Goal: Information Seeking & Learning: Find specific fact

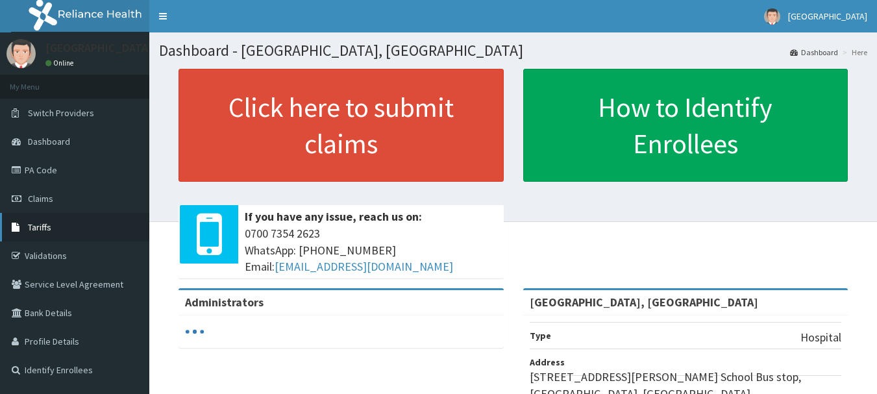
click at [73, 225] on link "Tariffs" at bounding box center [74, 227] width 149 height 29
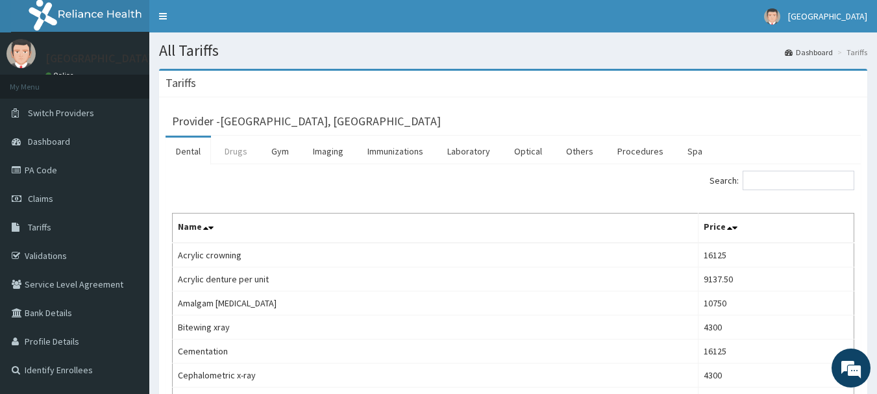
click at [239, 151] on link "Drugs" at bounding box center [235, 151] width 43 height 27
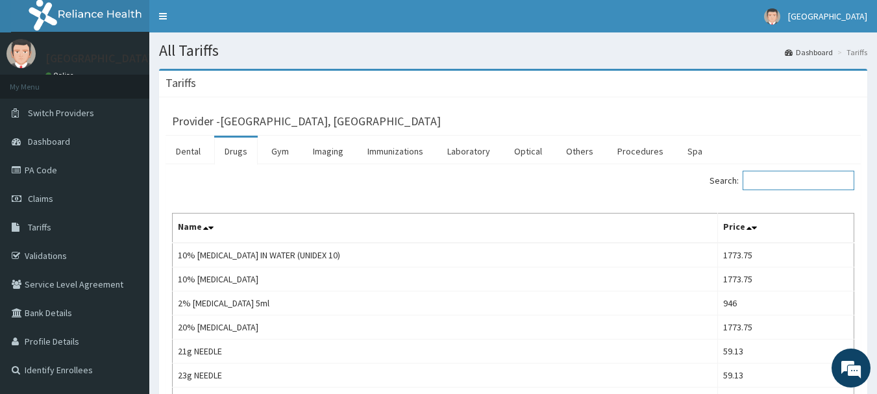
click at [791, 188] on input "Search:" at bounding box center [799, 180] width 112 height 19
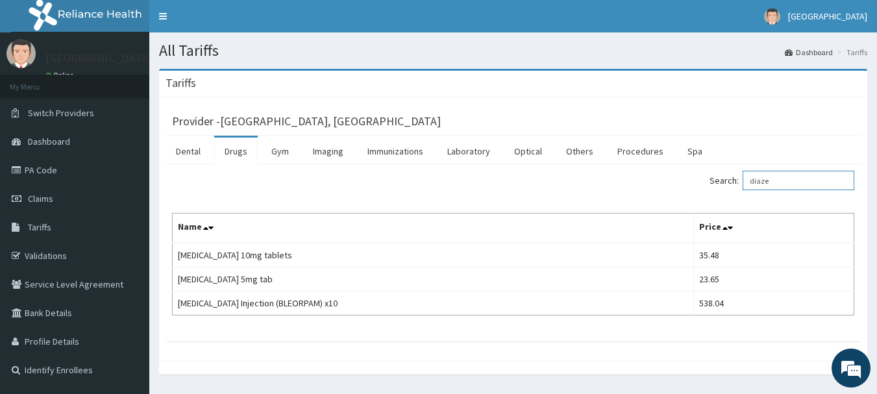
type input "diaze"
